Goal: Navigation & Orientation: Go to known website

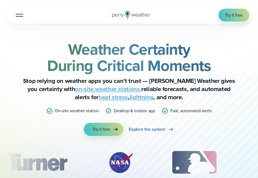
click at [138, 14] on icon at bounding box center [131, 15] width 38 height 9
click at [19, 15] on div at bounding box center [19, 15] width 7 height 1
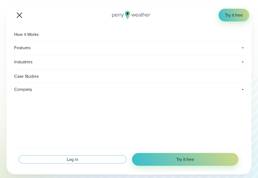
click at [83, 159] on link "Log in" at bounding box center [73, 160] width 106 height 6
